Goal: Find specific page/section: Find specific page/section

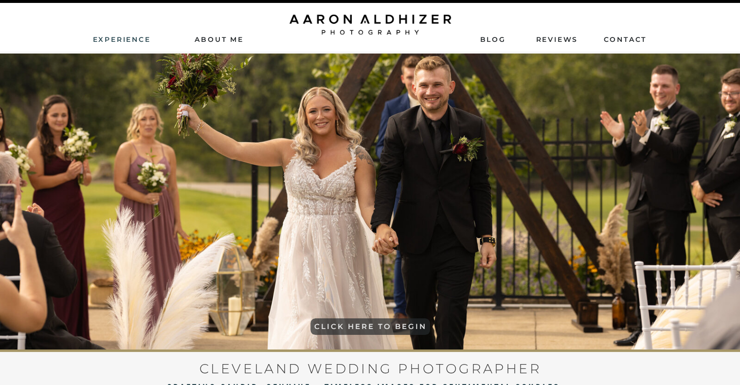
click at [133, 42] on nav "Experience" at bounding box center [122, 39] width 59 height 9
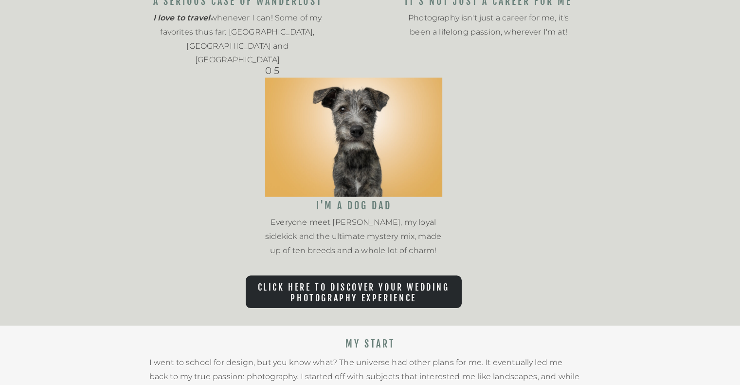
scroll to position [1411, 0]
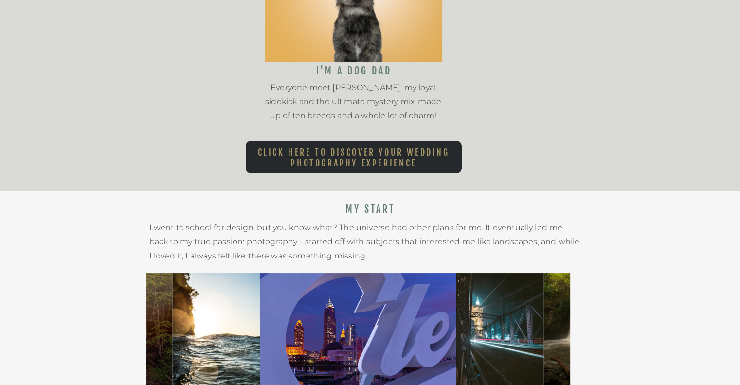
click at [288, 149] on nav "Click here to Discover Your Wedding Photography Experience" at bounding box center [354, 155] width 216 height 16
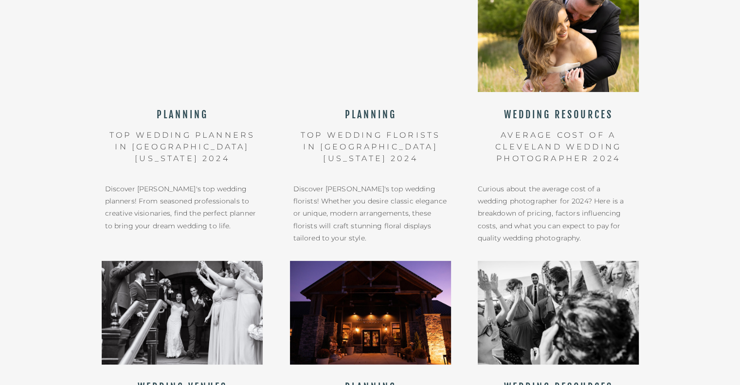
scroll to position [292, 0]
